Goal: Find specific page/section: Find specific page/section

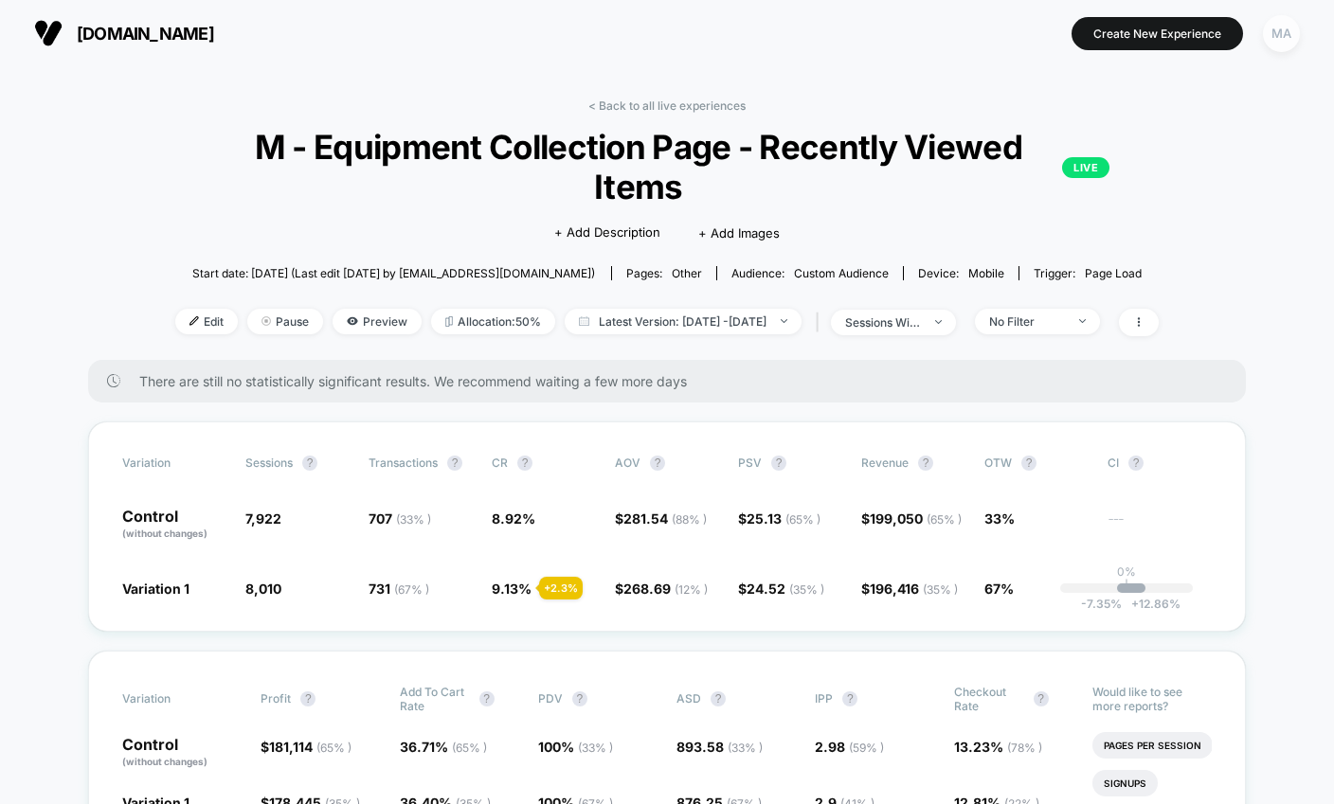
click at [1297, 35] on div "MA" at bounding box center [1281, 33] width 37 height 37
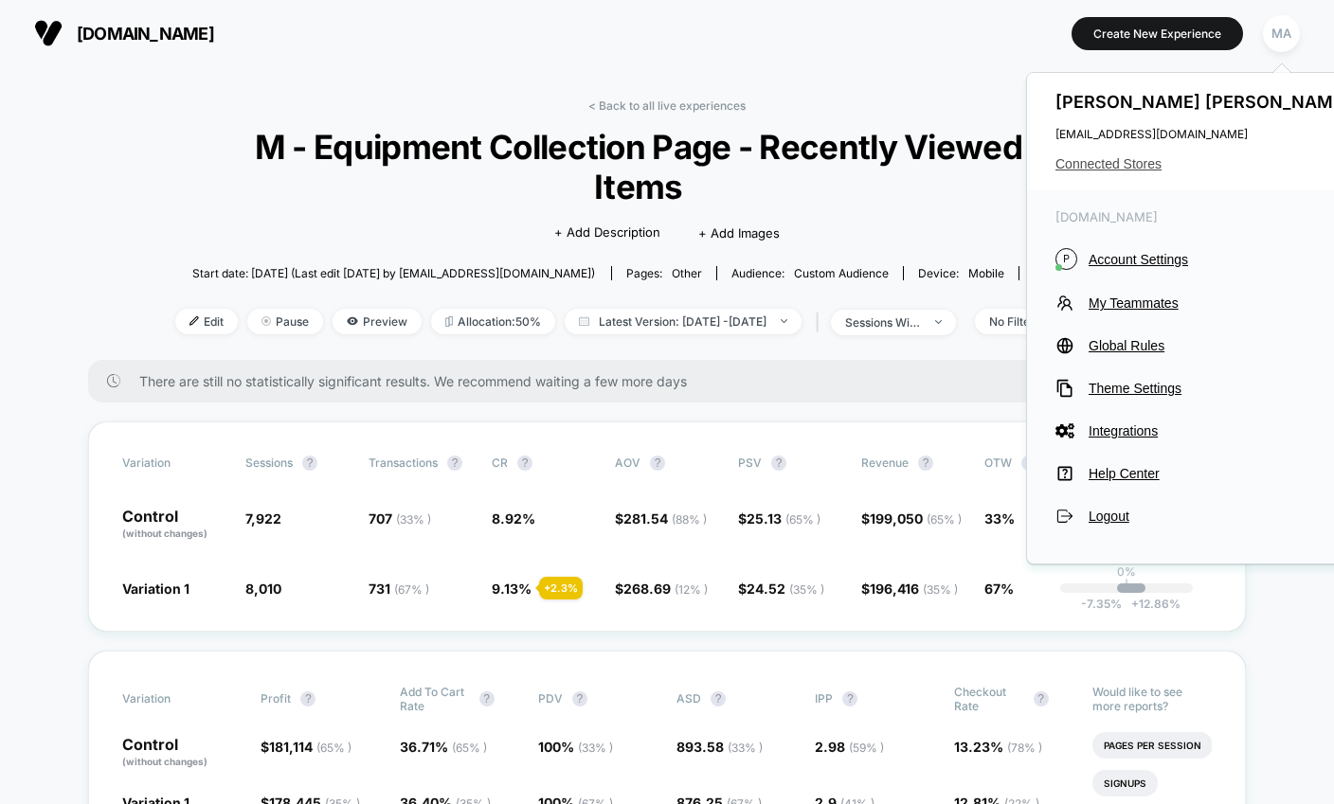
click at [1143, 165] on span "Connected Stores" at bounding box center [1204, 163] width 299 height 15
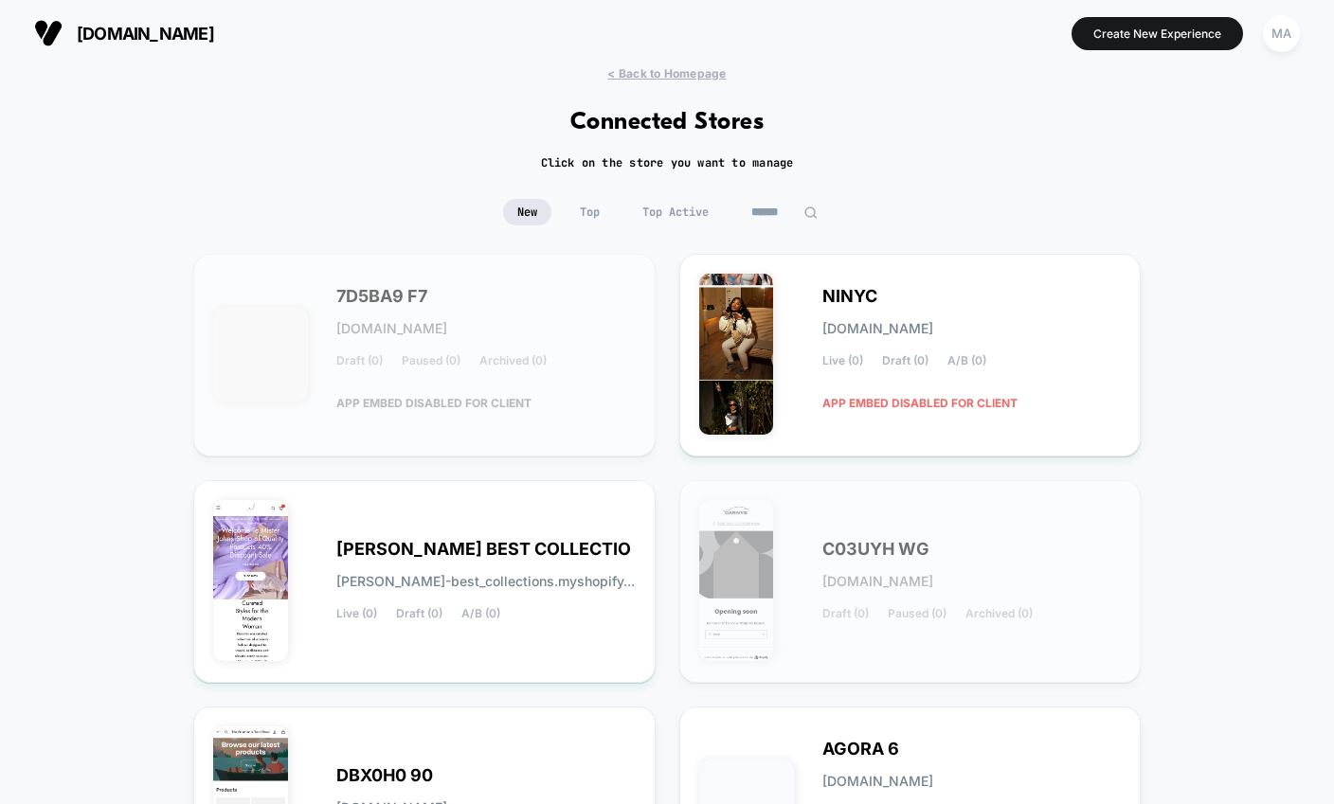
click at [772, 206] on input at bounding box center [784, 212] width 95 height 27
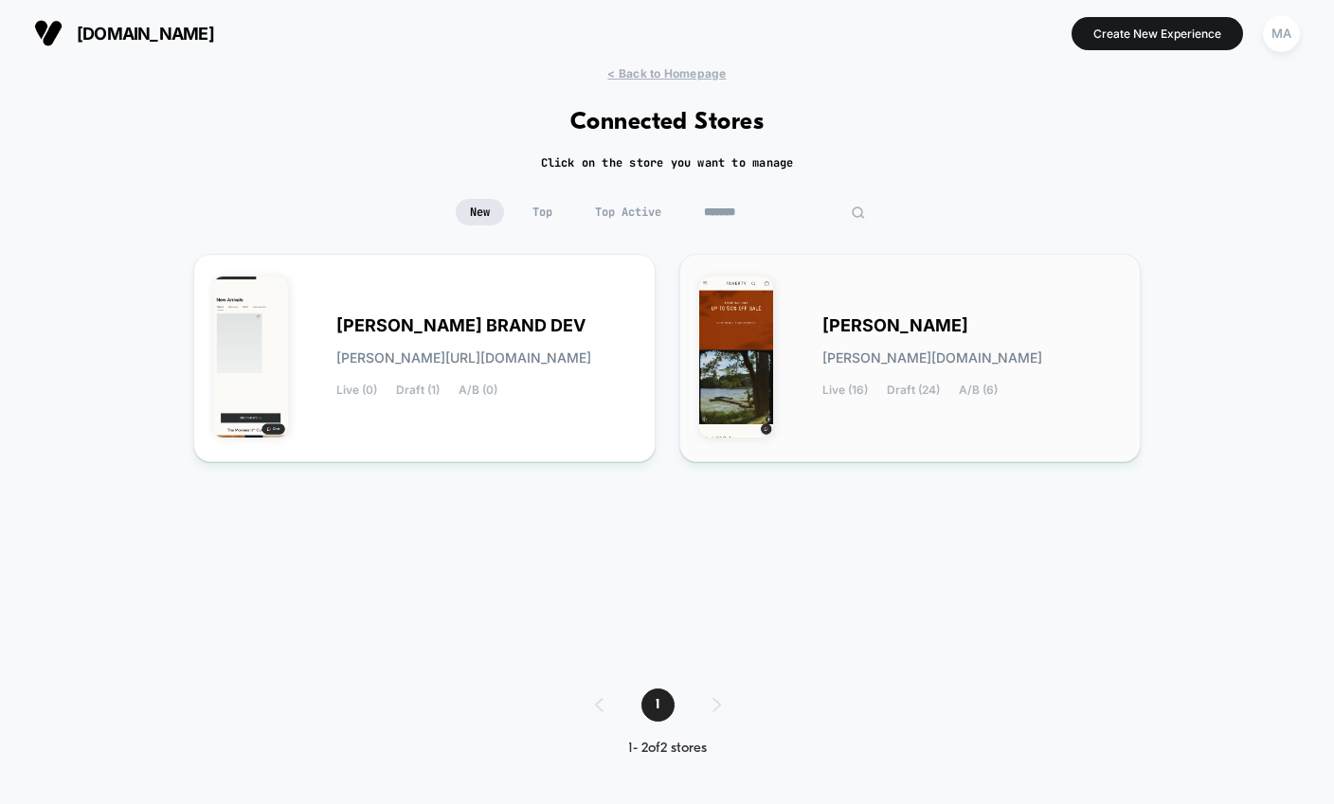
type input "*******"
click at [855, 352] on span "faherty.myshopify.com" at bounding box center [932, 357] width 220 height 13
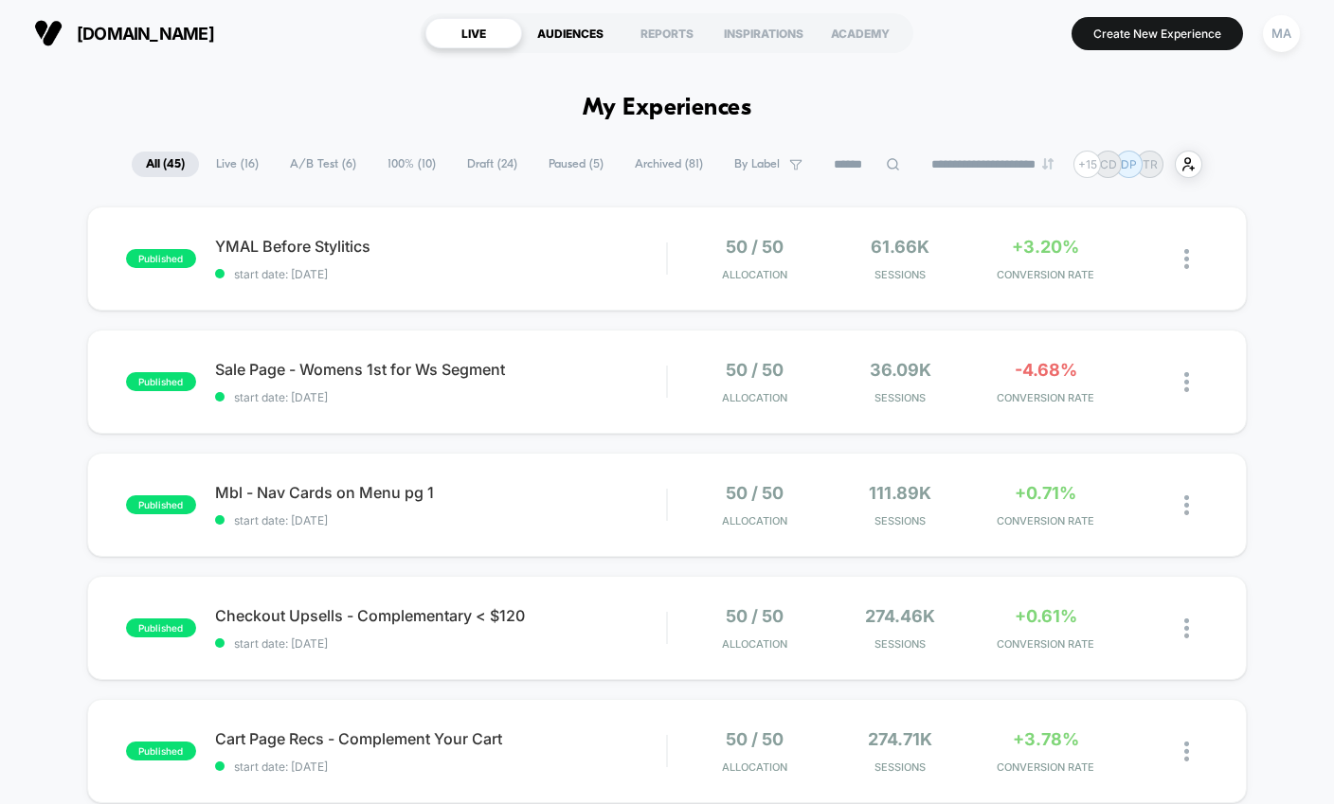
click at [579, 40] on div "AUDIENCES" at bounding box center [570, 33] width 97 height 30
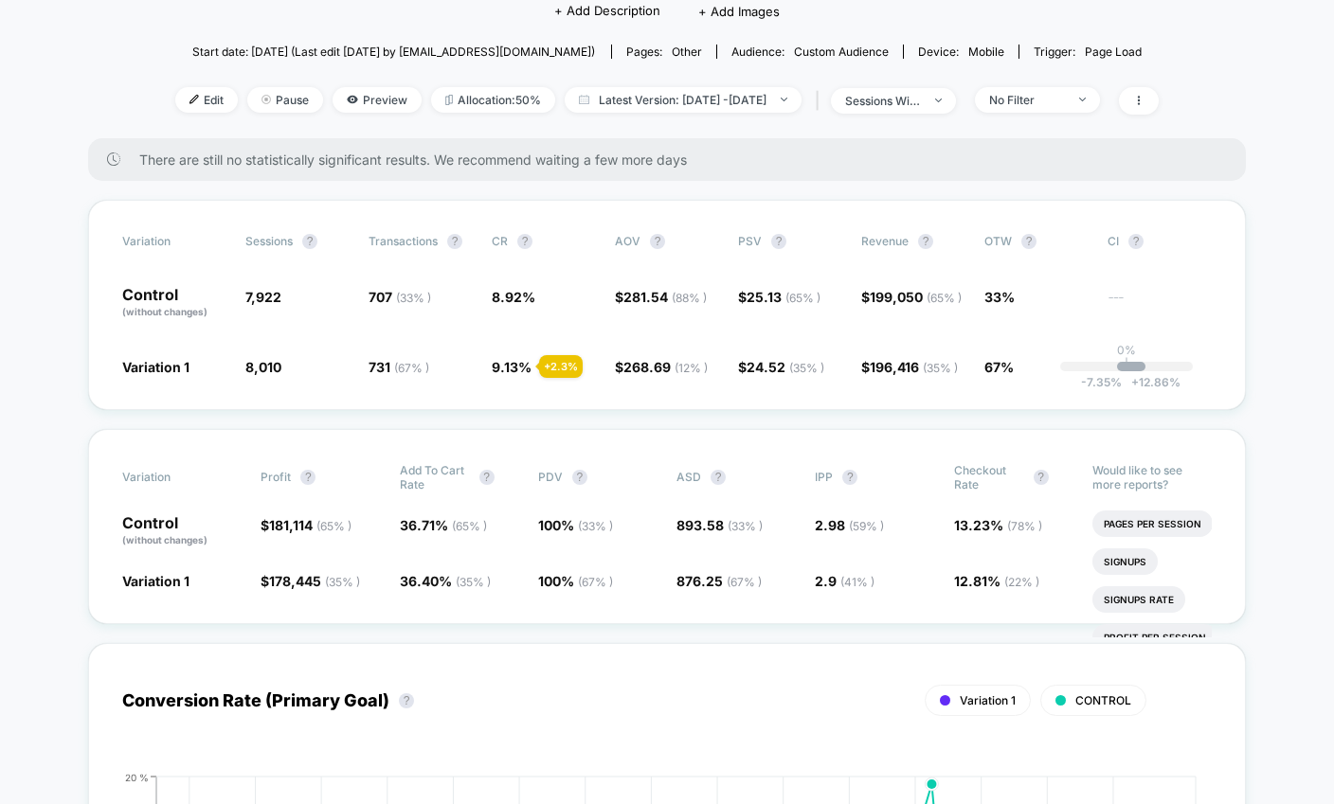
scroll to position [230, 0]
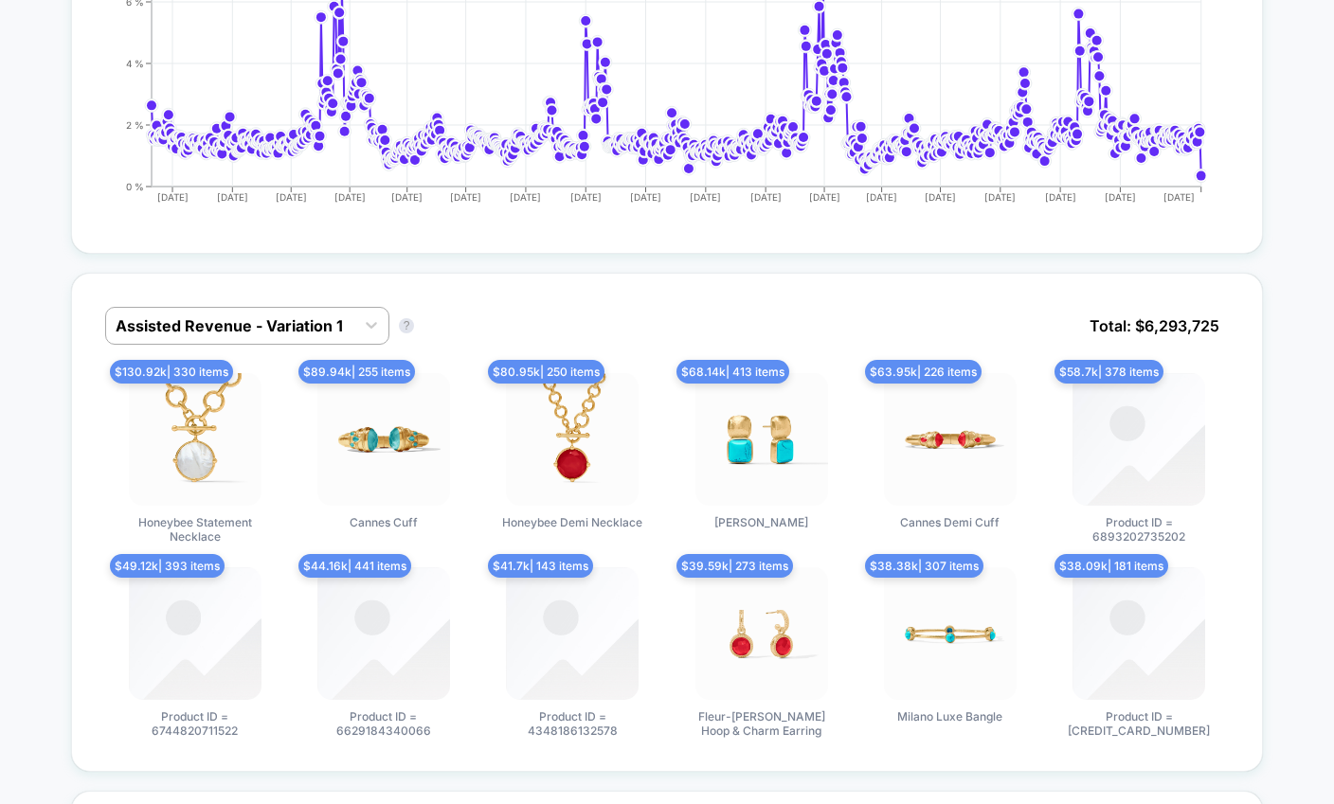
scroll to position [694, 0]
